Goal: Task Accomplishment & Management: Complete application form

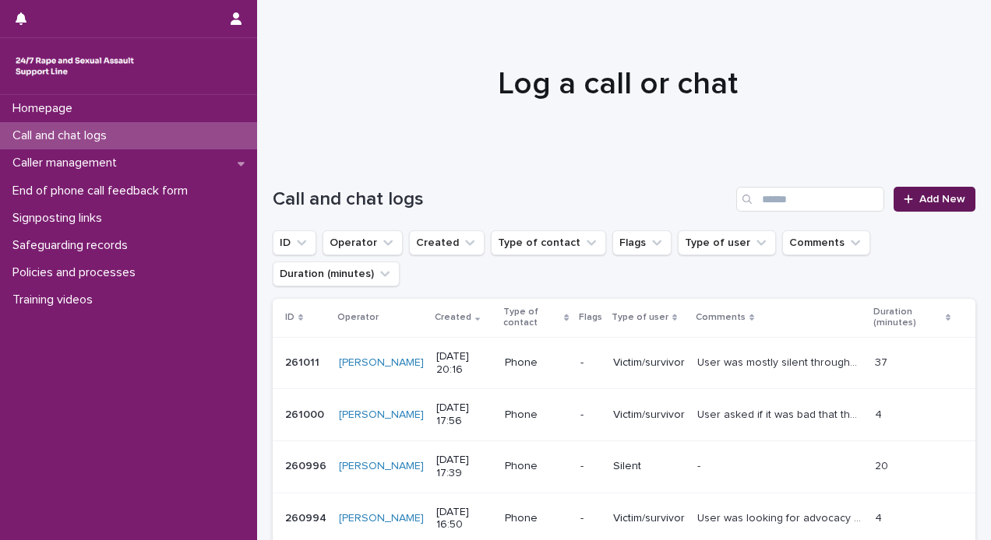
click at [919, 195] on span "Add New" at bounding box center [942, 199] width 46 height 11
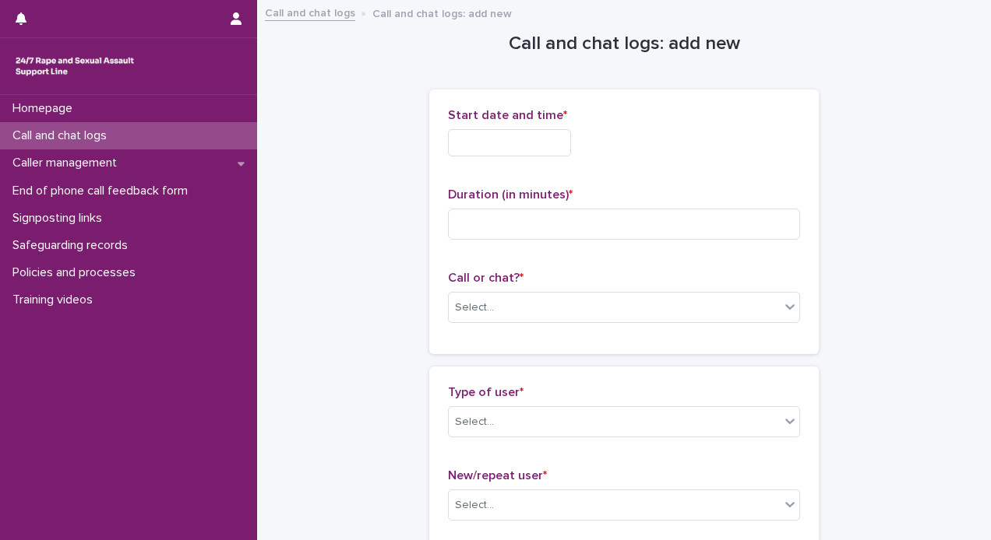
click at [511, 140] on input "text" at bounding box center [509, 142] width 123 height 27
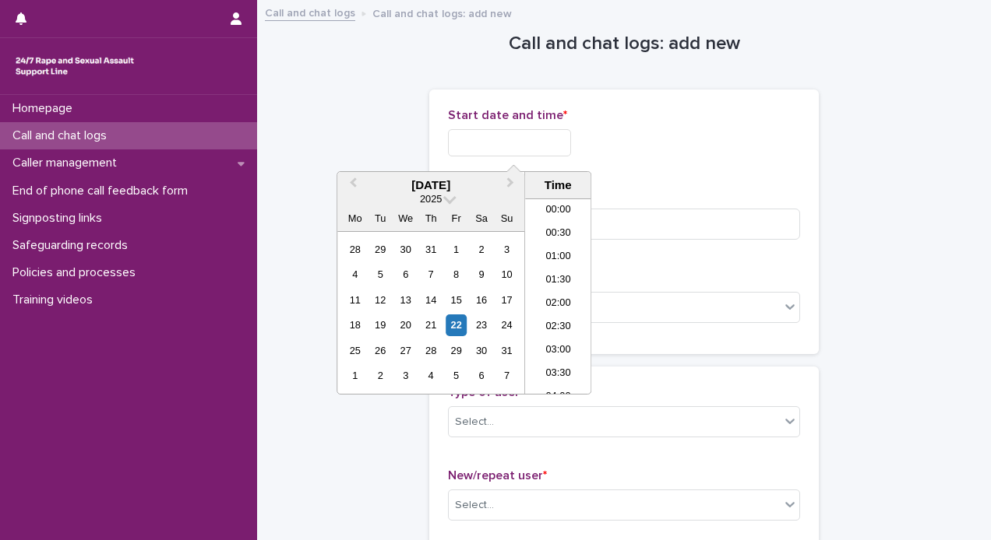
scroll to position [919, 0]
click at [545, 288] on li "21:30" at bounding box center [558, 296] width 66 height 23
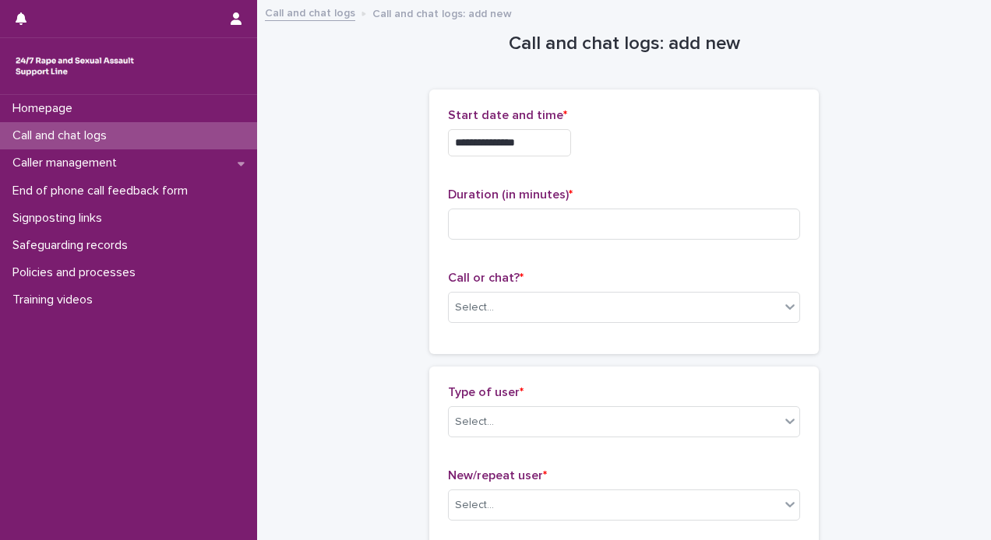
click at [533, 148] on input "**********" at bounding box center [509, 142] width 123 height 27
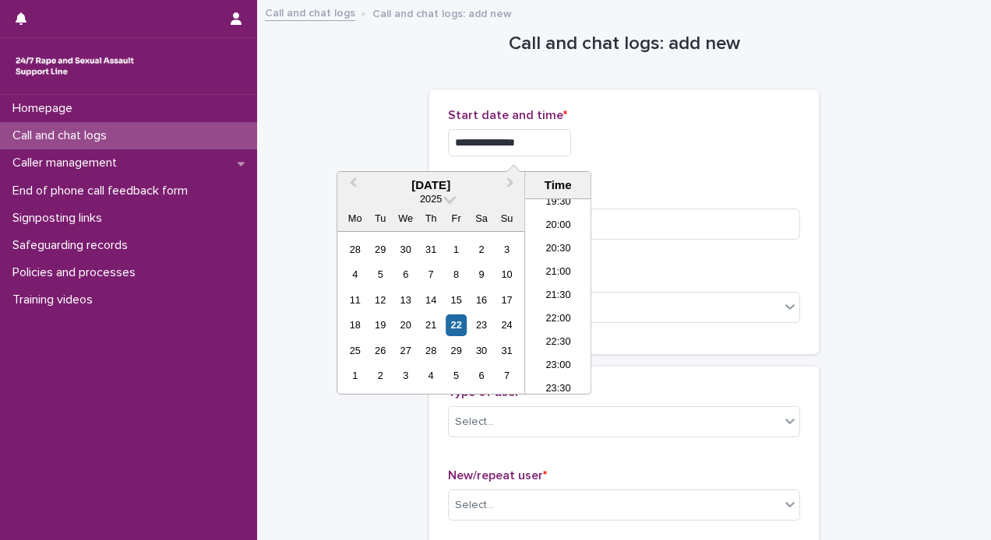
type input "**********"
click at [635, 154] on div "**********" at bounding box center [624, 142] width 352 height 27
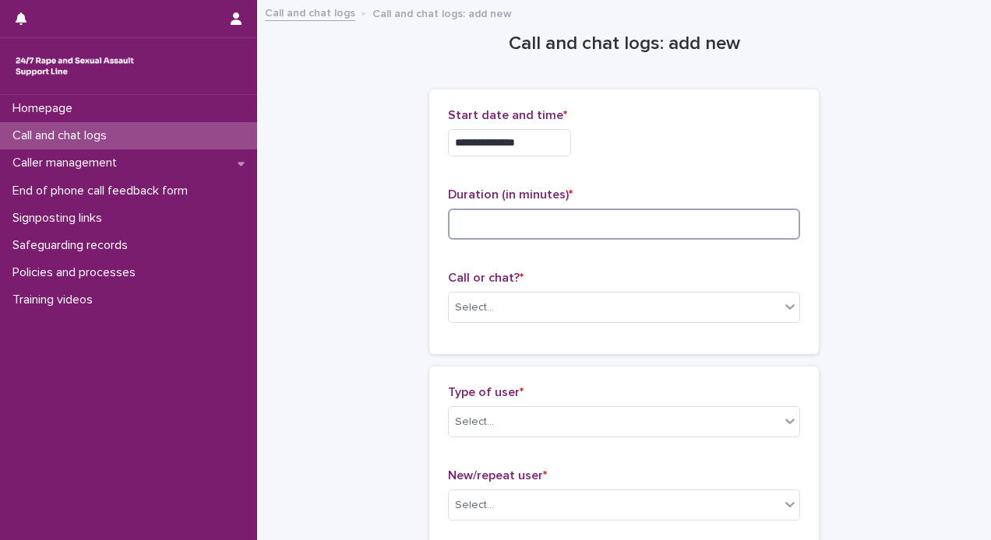
click at [586, 216] on input at bounding box center [624, 224] width 352 height 31
click at [534, 304] on div "Select..." at bounding box center [614, 308] width 331 height 26
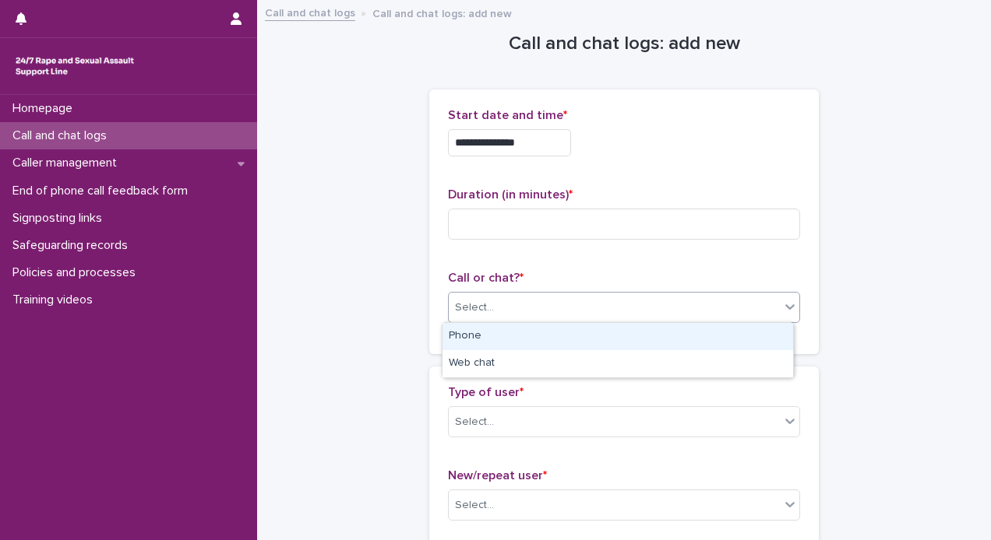
click at [518, 336] on div "Phone" at bounding box center [617, 336] width 350 height 27
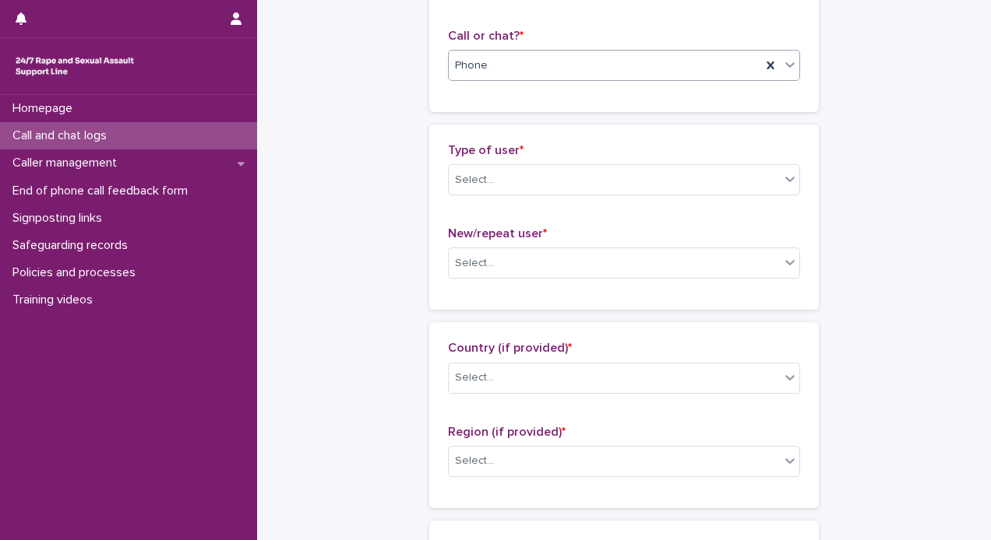
scroll to position [296, 0]
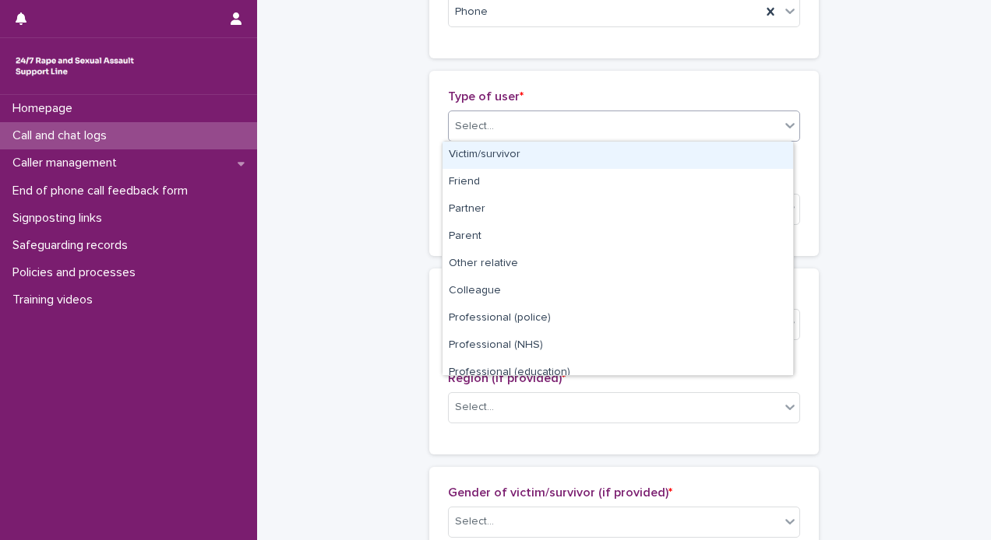
click at [473, 131] on div "Select..." at bounding box center [474, 126] width 39 height 16
click at [480, 153] on div "Victim/survivor" at bounding box center [617, 155] width 350 height 27
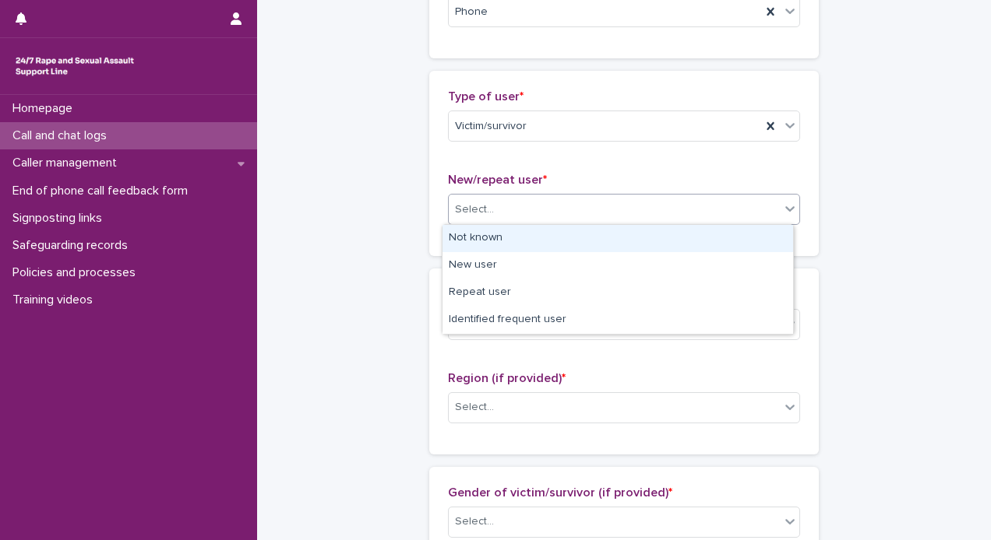
click at [491, 212] on div "Select..." at bounding box center [614, 210] width 331 height 26
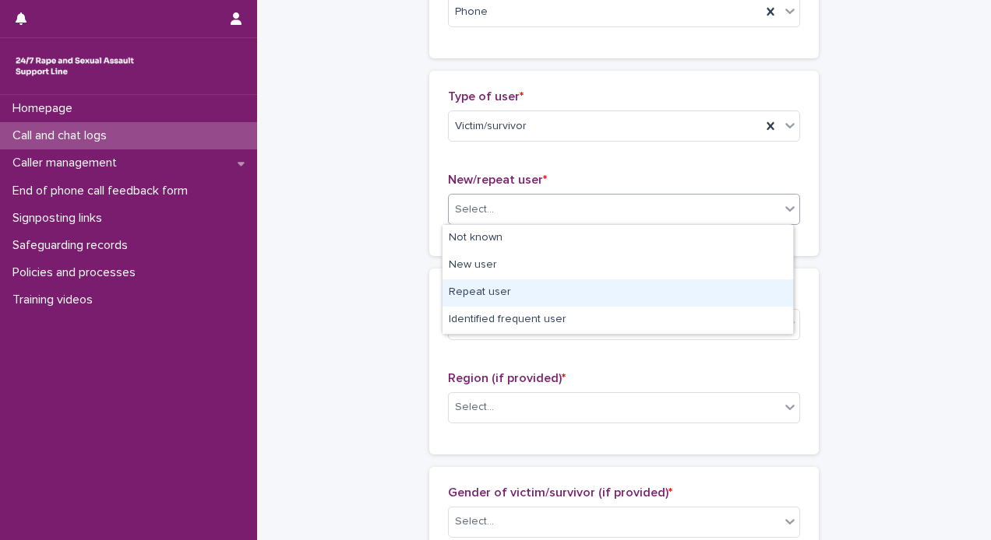
click at [489, 289] on div "Repeat user" at bounding box center [617, 293] width 350 height 27
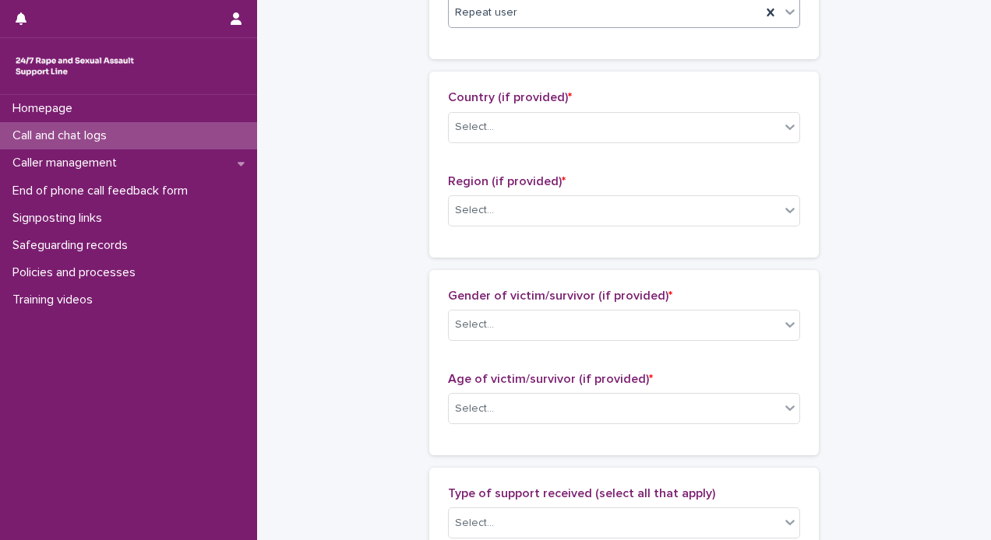
scroll to position [500, 0]
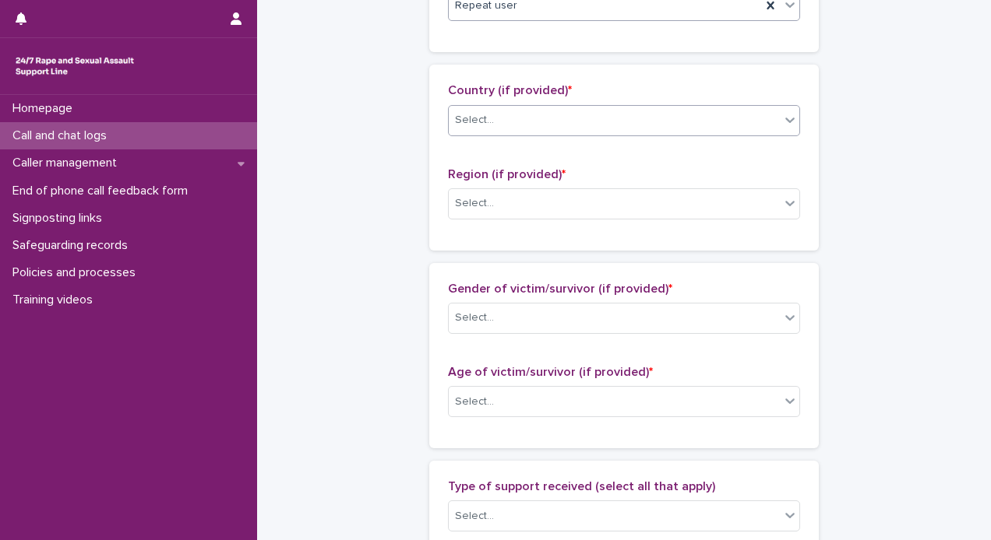
click at [583, 132] on div "Select..." at bounding box center [624, 120] width 352 height 31
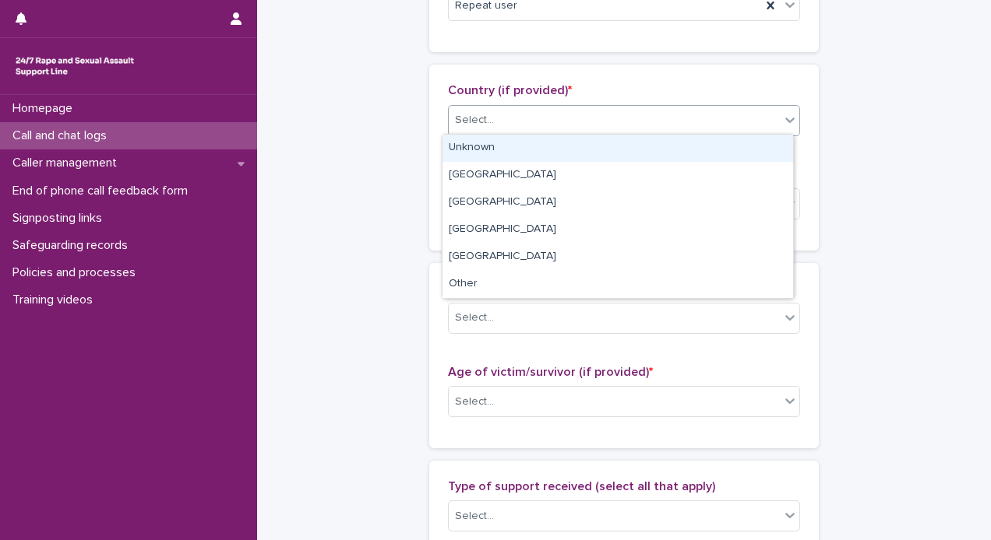
click at [475, 148] on div "Unknown" at bounding box center [617, 148] width 350 height 27
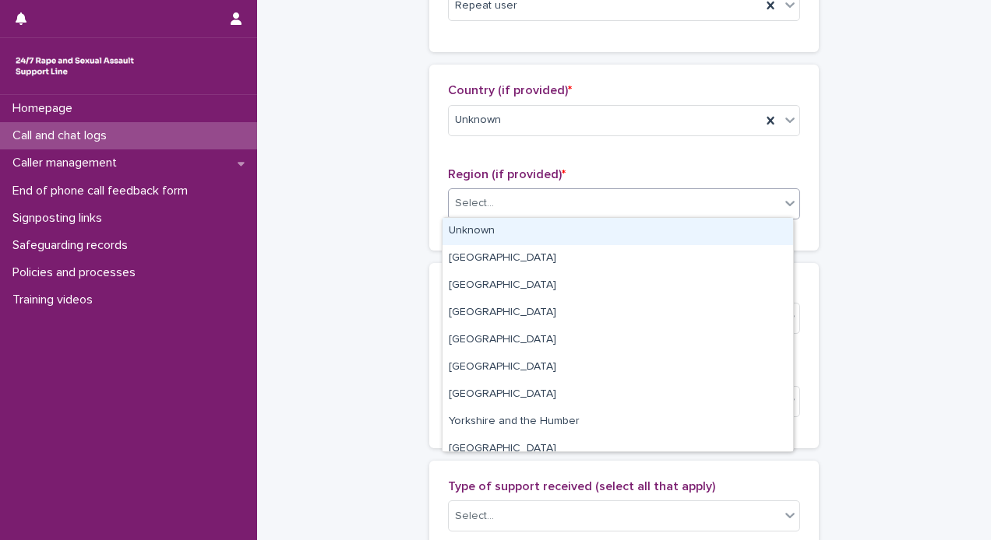
drag, startPoint x: 469, startPoint y: 197, endPoint x: 470, endPoint y: 231, distance: 33.5
click at [470, 231] on body "**********" at bounding box center [495, 270] width 991 height 540
click at [470, 231] on div "Unknown" at bounding box center [617, 231] width 350 height 27
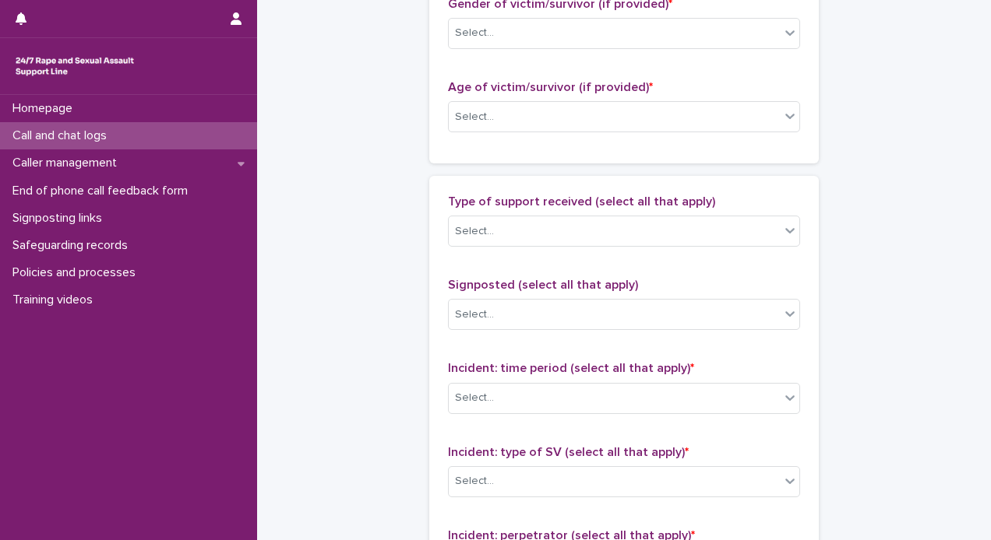
scroll to position [794, 0]
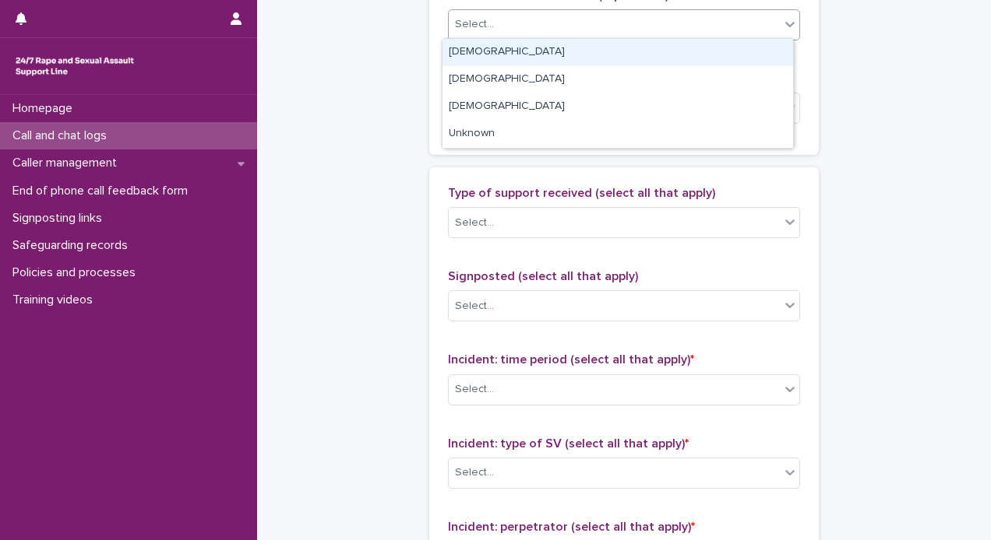
click at [666, 28] on div "Select..." at bounding box center [614, 25] width 331 height 26
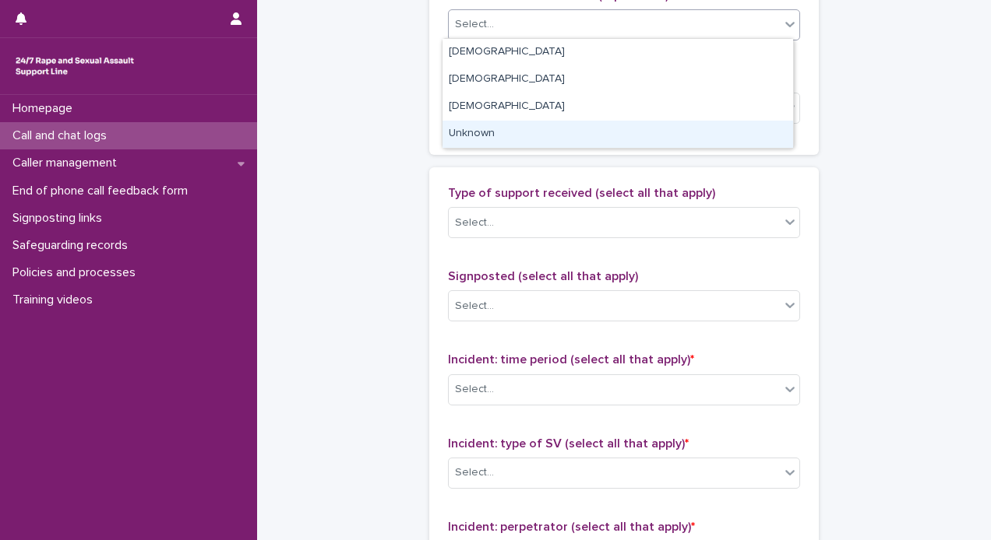
click at [486, 134] on div "Unknown" at bounding box center [617, 134] width 350 height 27
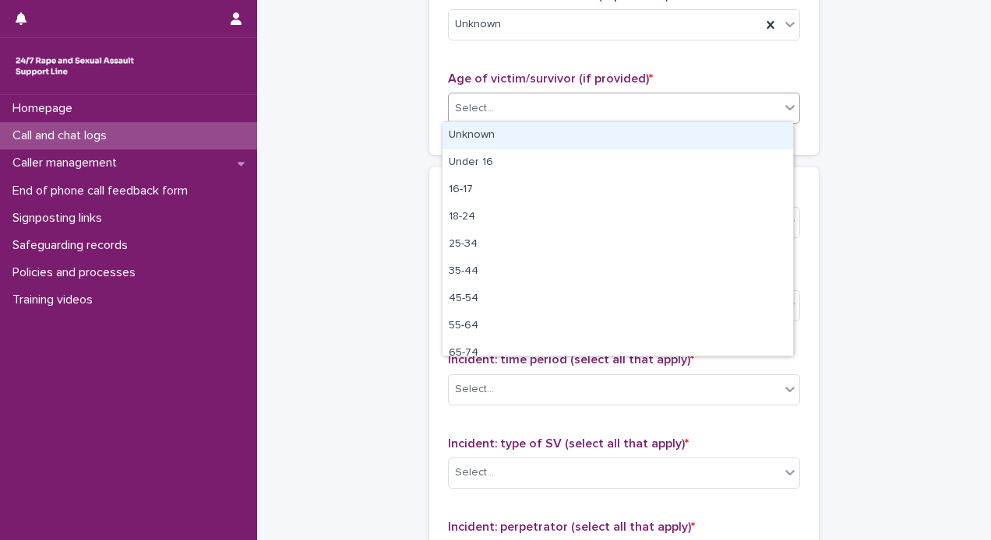
drag, startPoint x: 478, startPoint y: 100, endPoint x: 486, endPoint y: 139, distance: 38.9
click at [486, 139] on body "**********" at bounding box center [495, 270] width 991 height 540
click at [486, 139] on div "Unknown" at bounding box center [617, 135] width 350 height 27
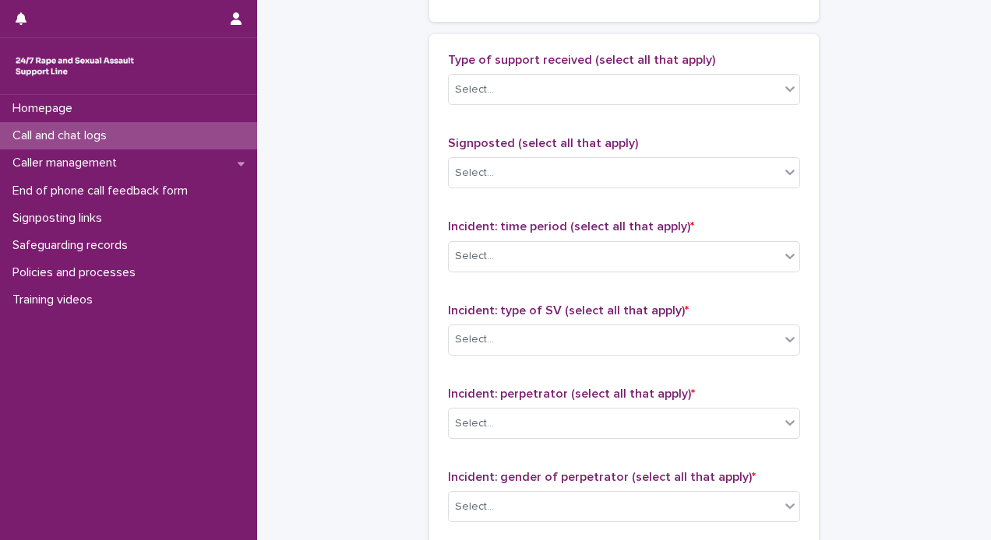
scroll to position [928, 0]
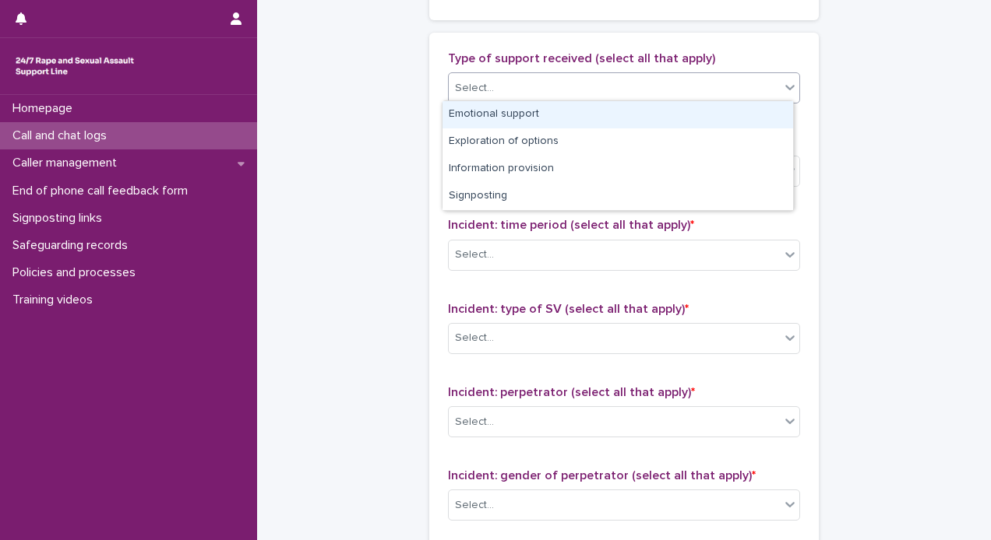
click at [653, 85] on div "Select..." at bounding box center [614, 89] width 331 height 26
click at [564, 111] on div "Emotional support" at bounding box center [617, 114] width 350 height 27
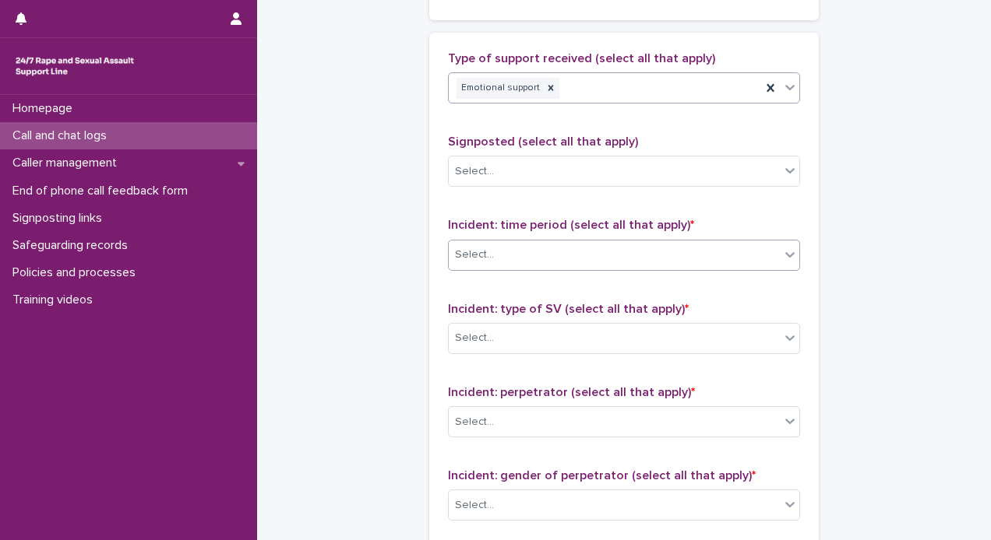
click at [520, 248] on div "Select..." at bounding box center [614, 255] width 331 height 26
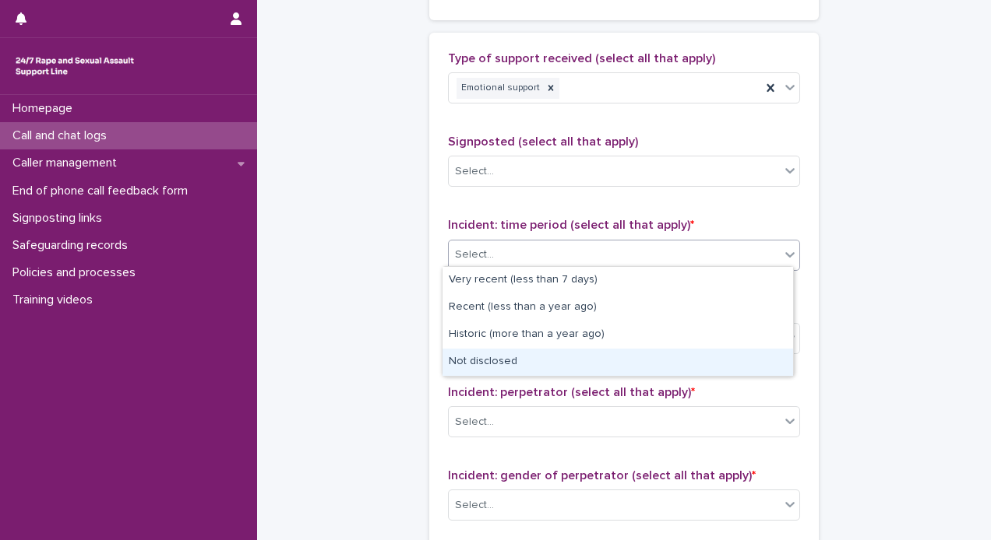
click at [489, 361] on div "Not disclosed" at bounding box center [617, 362] width 350 height 27
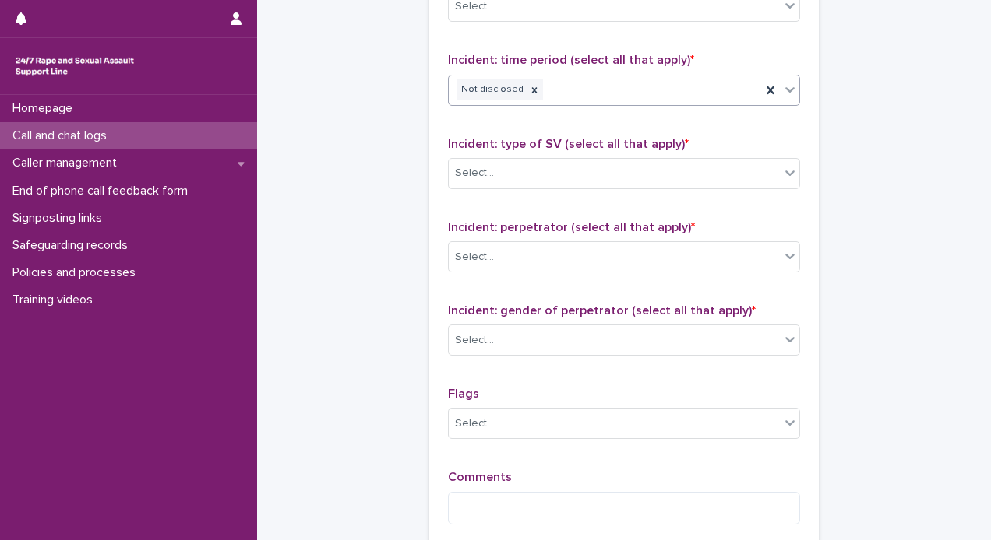
scroll to position [1140, 0]
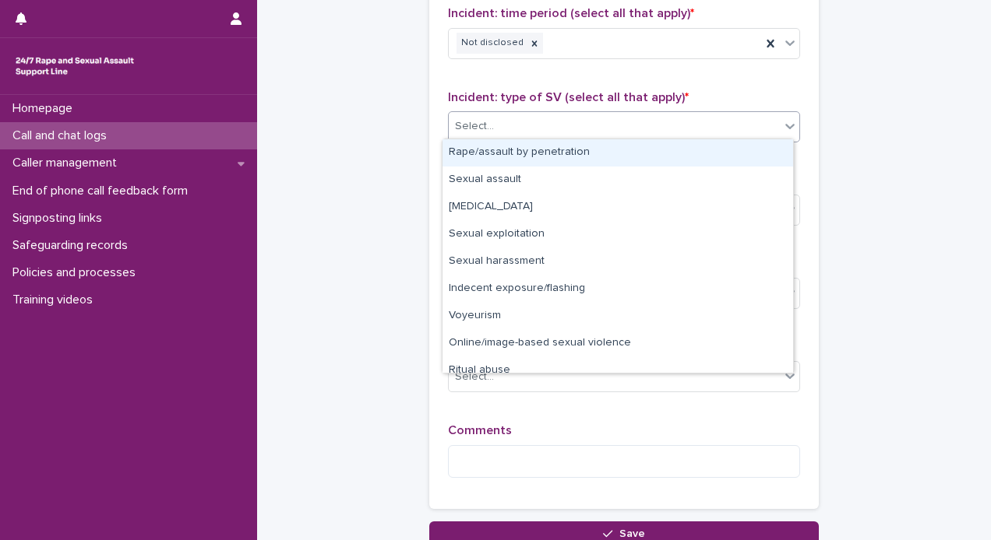
click at [657, 127] on div "Select..." at bounding box center [614, 127] width 331 height 26
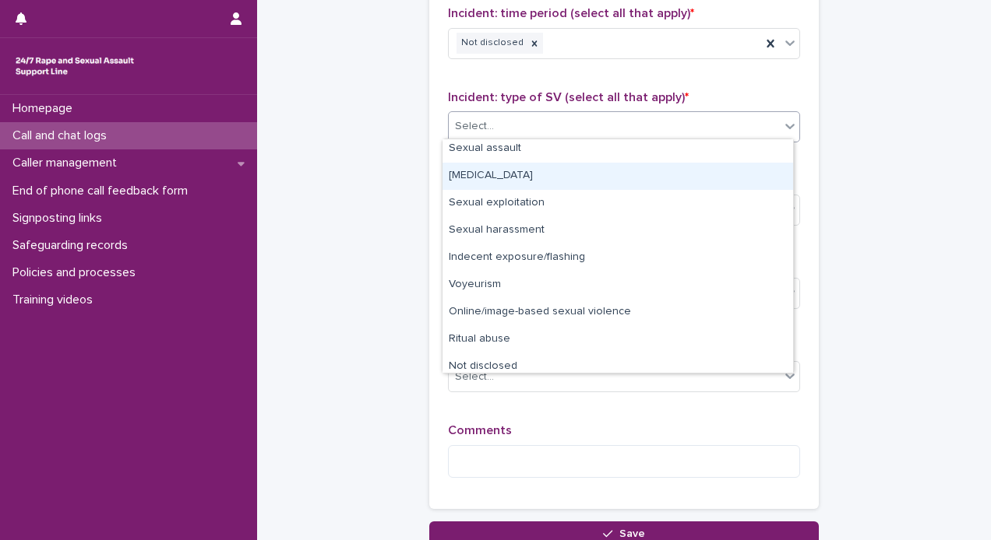
scroll to position [39, 0]
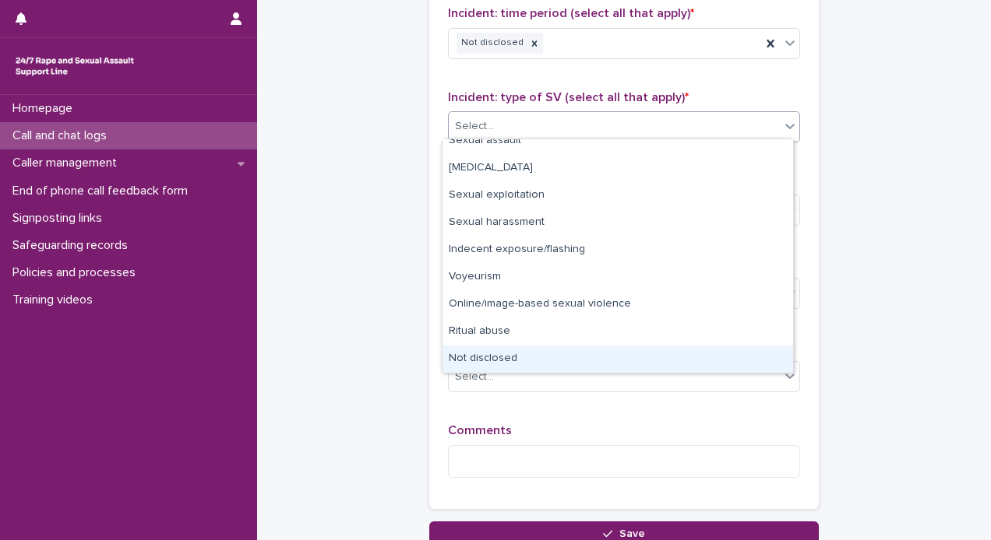
click at [479, 358] on div "Not disclosed" at bounding box center [617, 359] width 350 height 27
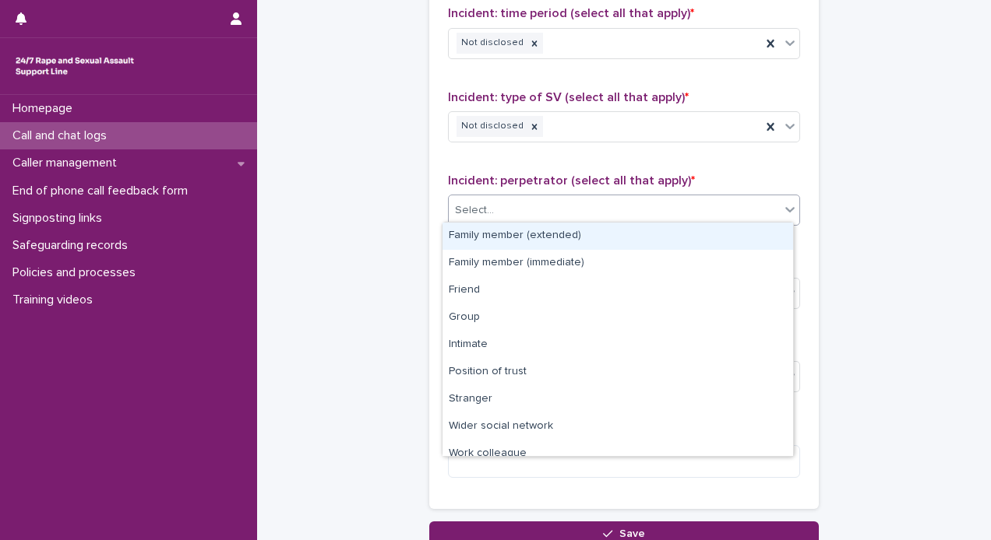
click at [515, 198] on div "Select..." at bounding box center [614, 211] width 331 height 26
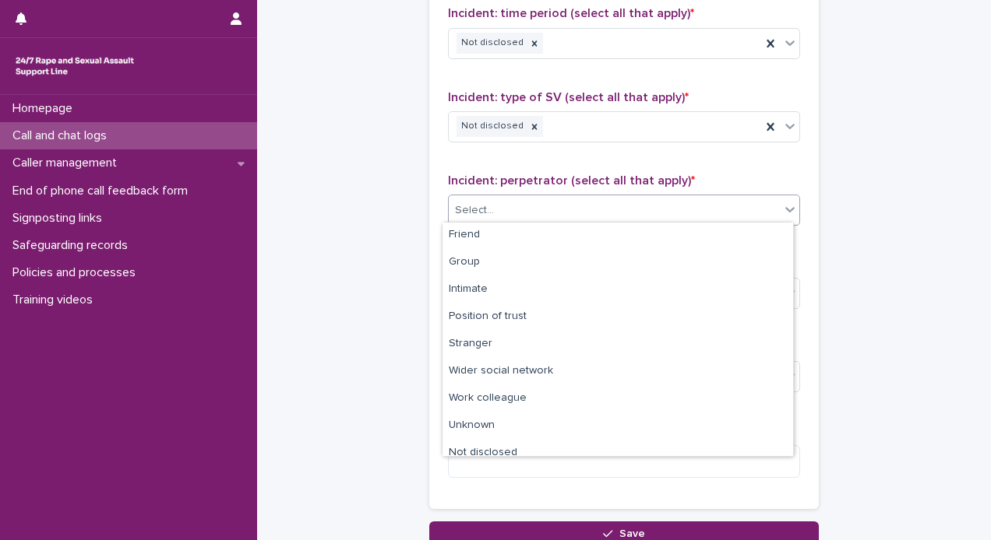
scroll to position [65, 0]
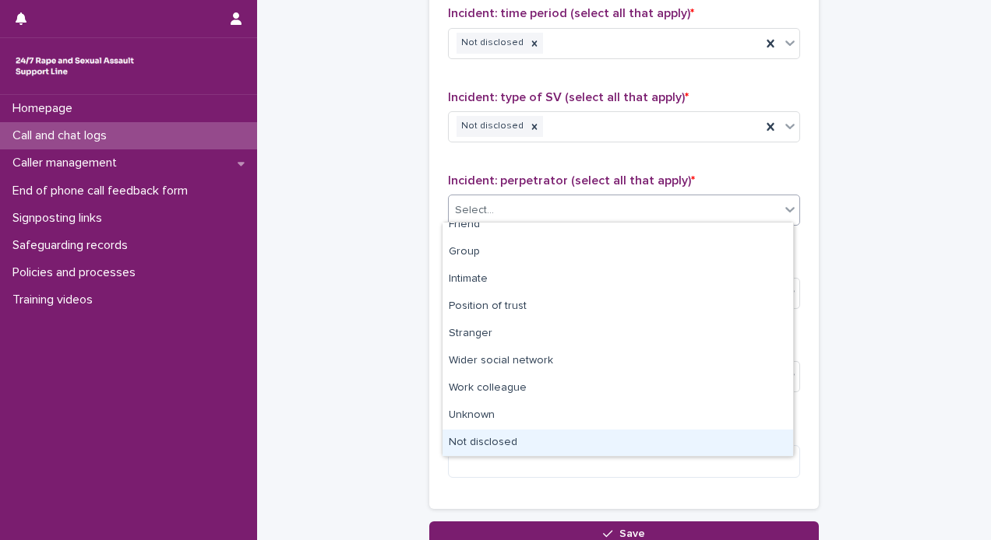
click at [540, 444] on div "Not disclosed" at bounding box center [617, 443] width 350 height 27
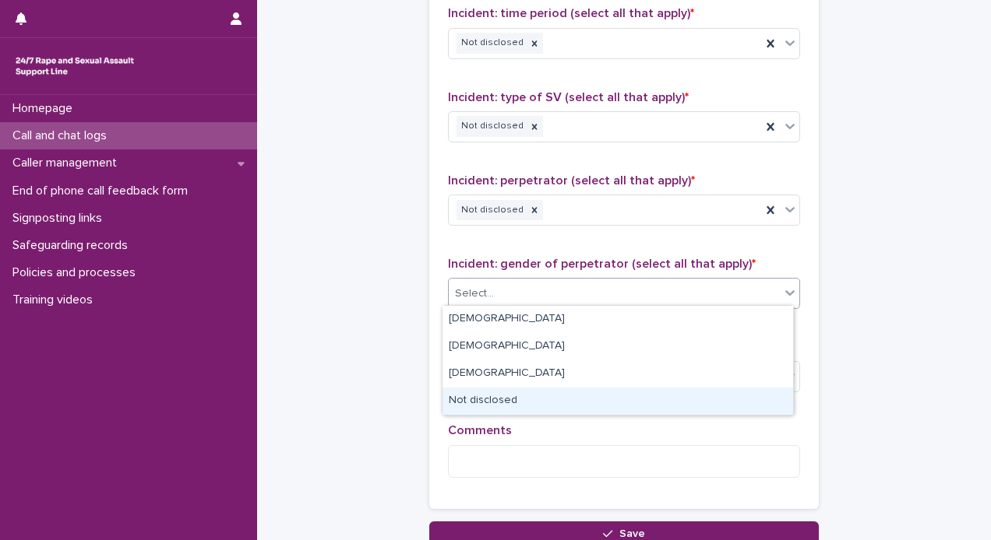
drag, startPoint x: 533, startPoint y: 281, endPoint x: 498, endPoint y: 395, distance: 119.0
click at [498, 395] on body "**********" at bounding box center [495, 270] width 991 height 540
click at [498, 395] on div "Not disclosed" at bounding box center [617, 401] width 350 height 27
